Goal: Information Seeking & Learning: Learn about a topic

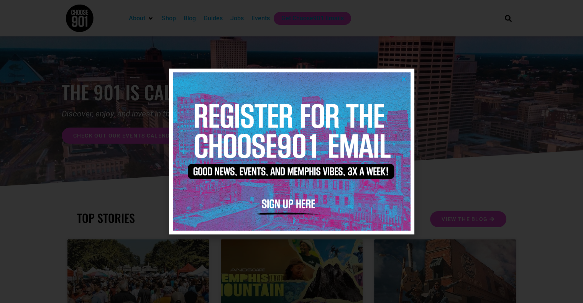
click at [402, 80] on icon "Close" at bounding box center [404, 79] width 6 height 6
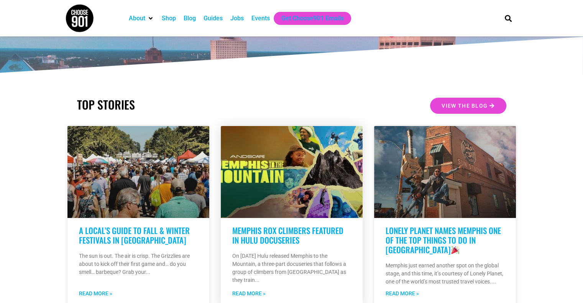
scroll to position [153, 0]
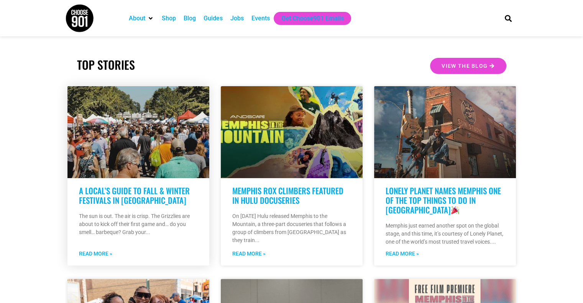
click at [140, 140] on link at bounding box center [138, 132] width 142 height 92
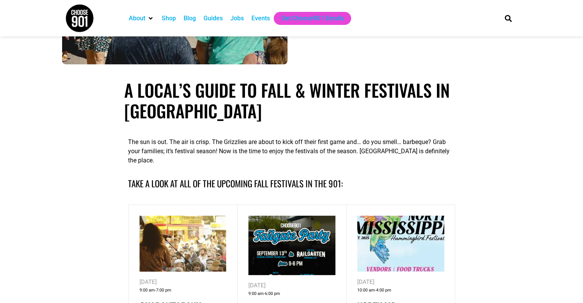
scroll to position [307, 0]
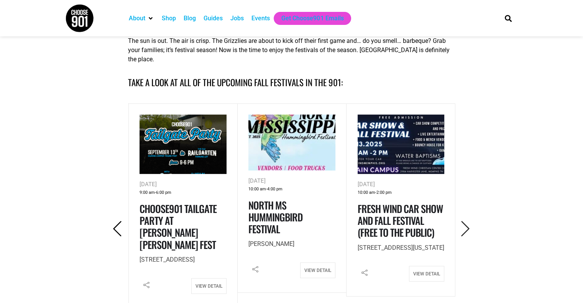
click at [117, 222] on icon "Previous" at bounding box center [118, 229] width 16 height 16
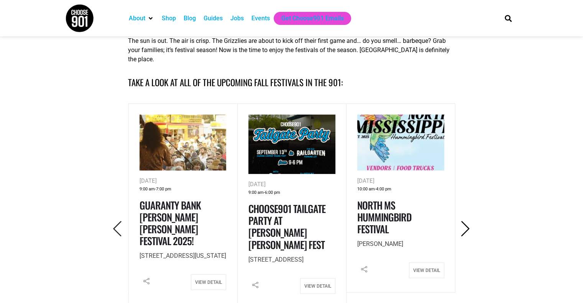
click at [464, 221] on icon "Next" at bounding box center [466, 229] width 16 height 16
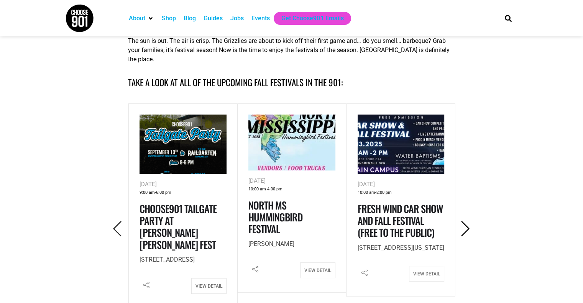
click at [464, 221] on icon "Next" at bounding box center [466, 229] width 16 height 16
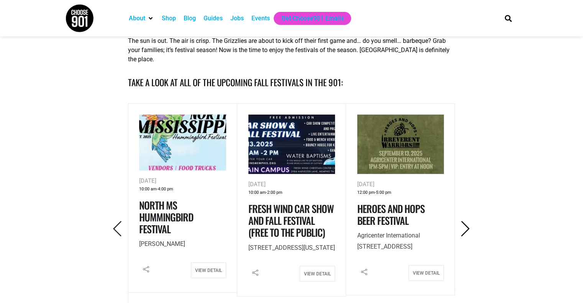
click at [464, 221] on icon "Next" at bounding box center [466, 229] width 16 height 16
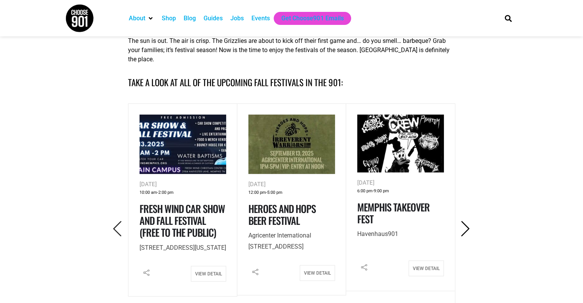
click at [464, 221] on icon "Next" at bounding box center [466, 229] width 16 height 16
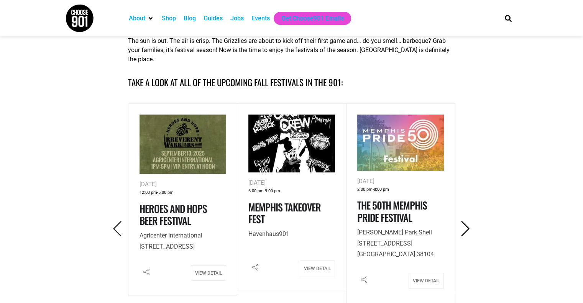
click at [464, 221] on icon "Next" at bounding box center [466, 229] width 16 height 16
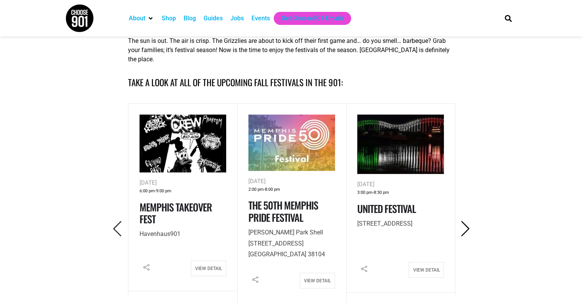
click at [464, 221] on icon "Next" at bounding box center [466, 229] width 16 height 16
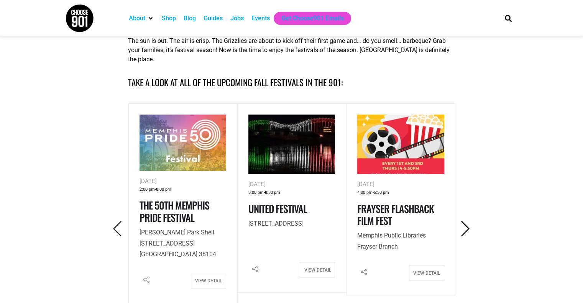
click at [464, 221] on icon "Next" at bounding box center [466, 229] width 16 height 16
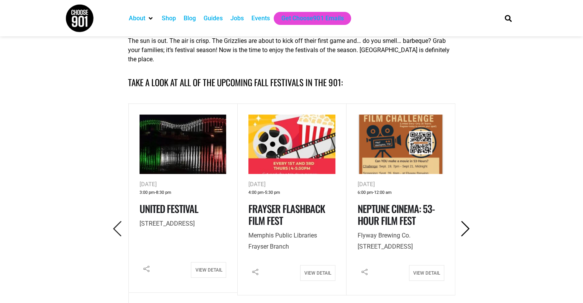
click at [464, 221] on icon "Next" at bounding box center [466, 229] width 16 height 16
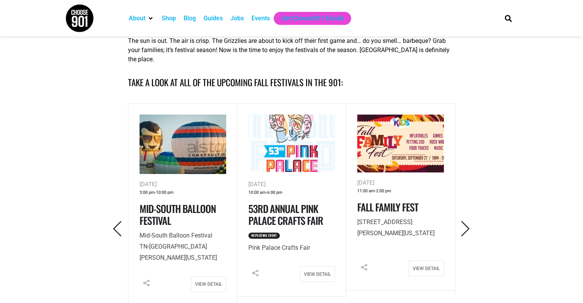
click at [187, 148] on img at bounding box center [183, 144] width 87 height 59
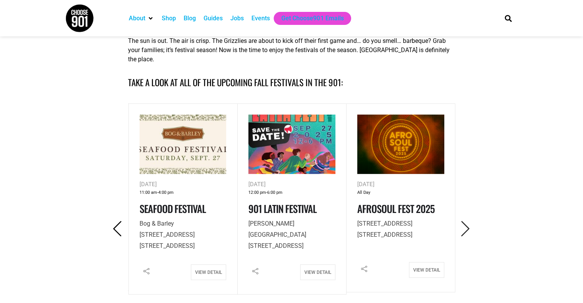
click at [124, 221] on icon "Previous" at bounding box center [118, 229] width 16 height 16
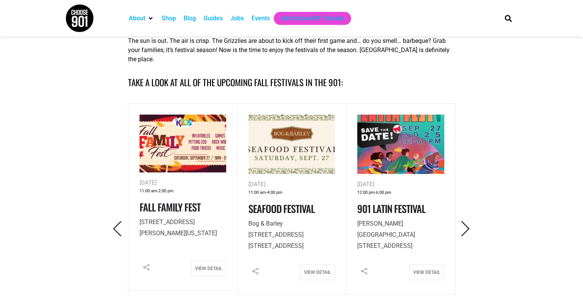
click at [190, 138] on img at bounding box center [183, 144] width 87 height 58
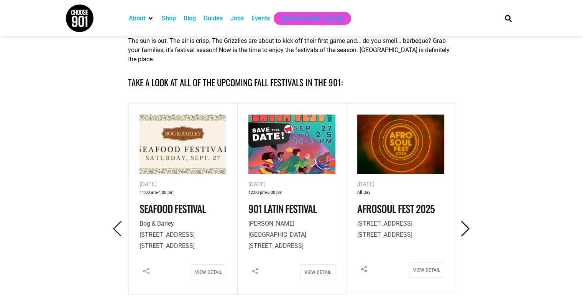
click at [466, 221] on icon "Next" at bounding box center [466, 229] width 16 height 16
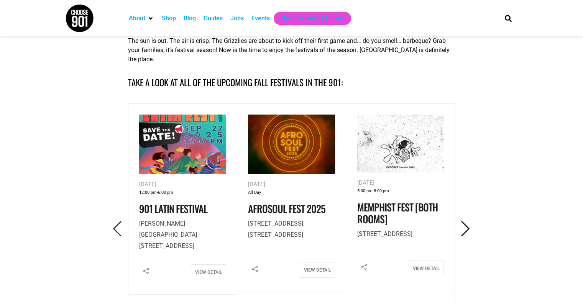
click at [466, 221] on icon "Next" at bounding box center [466, 229] width 16 height 16
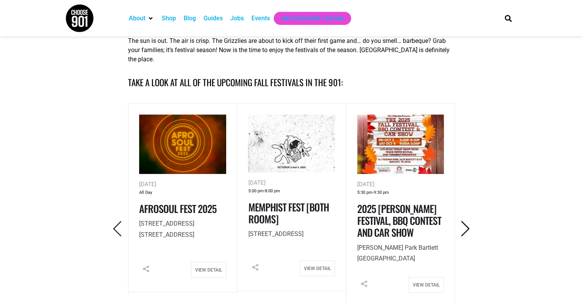
click at [464, 221] on icon "Next" at bounding box center [466, 229] width 16 height 16
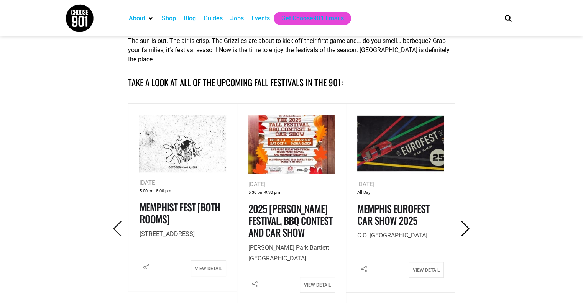
click at [464, 221] on icon "Next" at bounding box center [466, 229] width 16 height 16
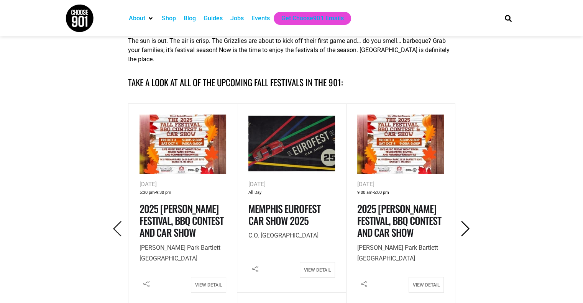
click at [464, 221] on icon "Next" at bounding box center [466, 229] width 16 height 16
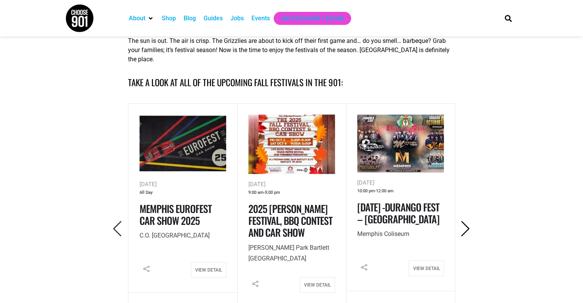
click at [464, 221] on icon "Next" at bounding box center [466, 229] width 16 height 16
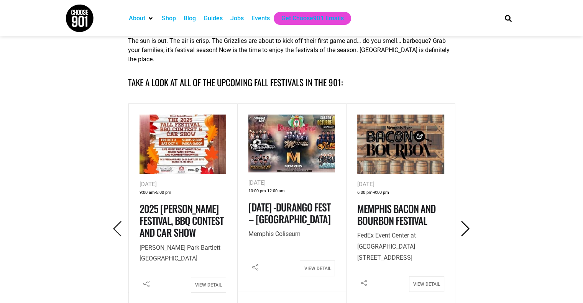
click at [464, 221] on icon "Next" at bounding box center [466, 229] width 16 height 16
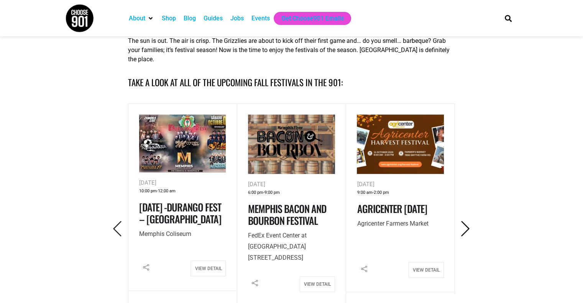
click at [464, 221] on icon "Next" at bounding box center [466, 229] width 16 height 16
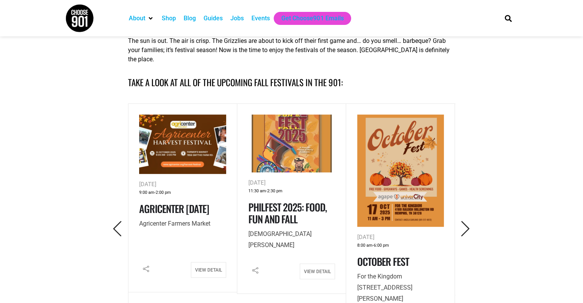
click at [261, 19] on div "Events" at bounding box center [260, 18] width 18 height 9
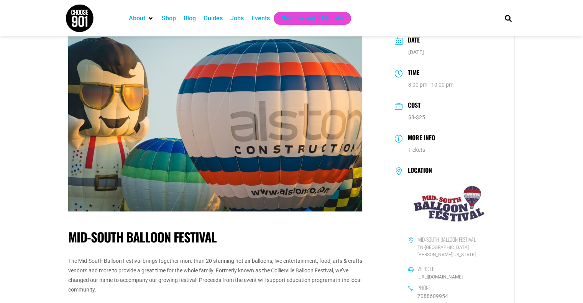
scroll to position [77, 0]
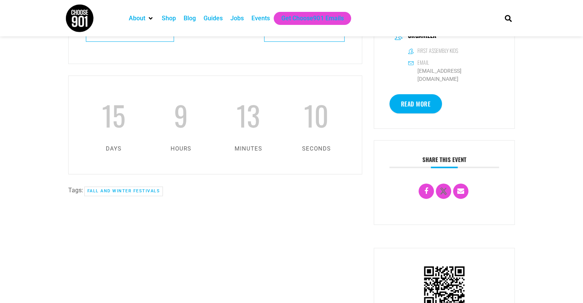
scroll to position [230, 0]
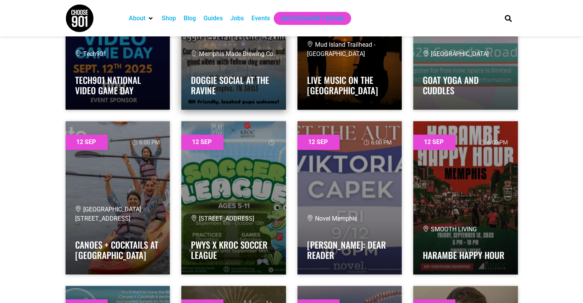
scroll to position [1188, 0]
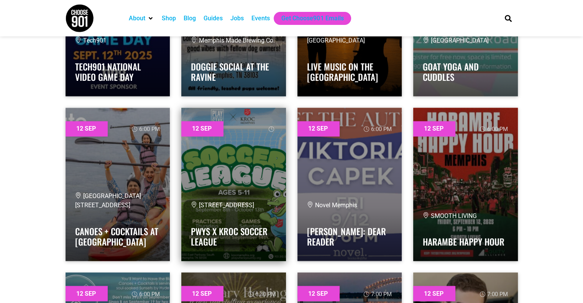
click at [241, 181] on link at bounding box center [233, 184] width 105 height 153
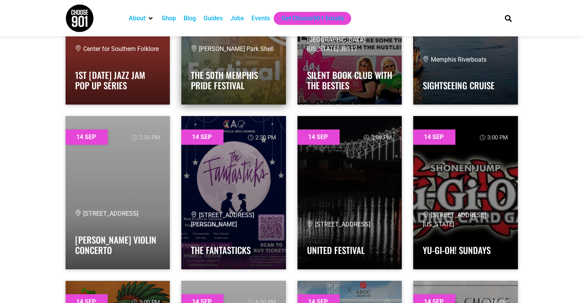
scroll to position [5634, 0]
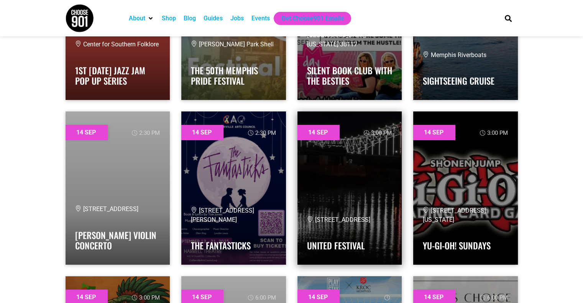
click at [358, 161] on link at bounding box center [349, 188] width 105 height 153
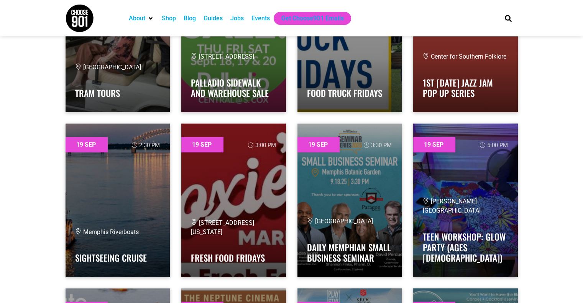
scroll to position [10770, 0]
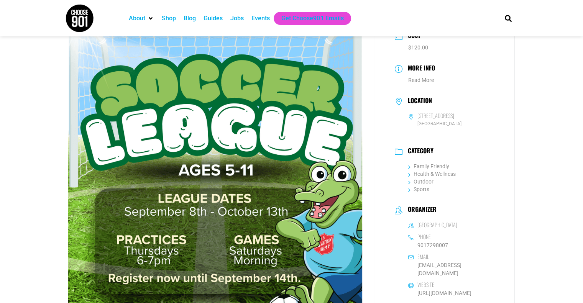
scroll to position [115, 0]
